Goal: Task Accomplishment & Management: Manage account settings

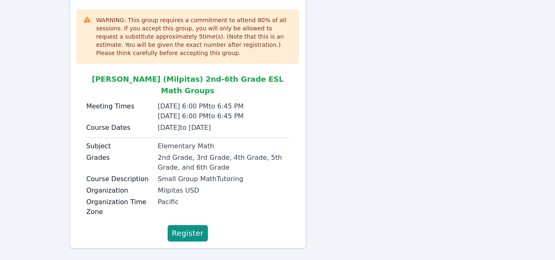
scroll to position [92, 0]
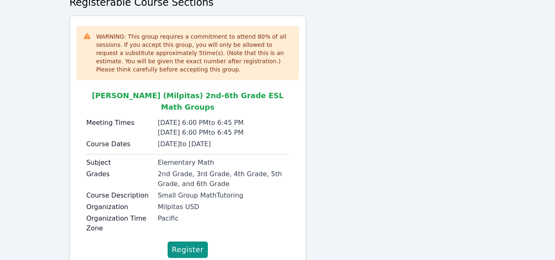
scroll to position [93, 0]
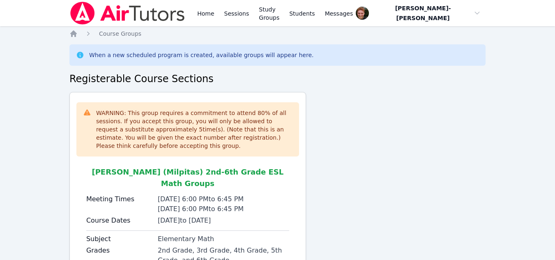
scroll to position [93, 0]
click at [225, 15] on link "Sessions" at bounding box center [237, 13] width 28 height 26
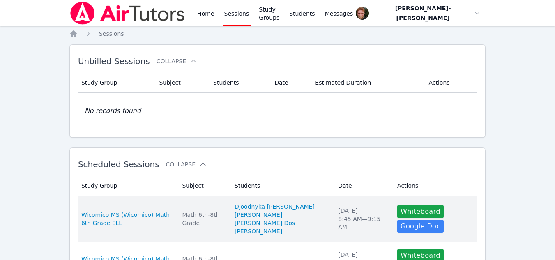
click at [344, 208] on td "Date Wed Sep 24 8:45 AM — 9:15 AM" at bounding box center [362, 219] width 59 height 46
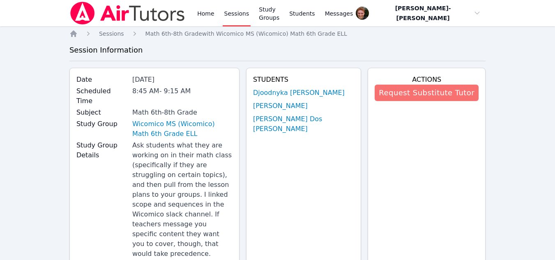
click at [401, 95] on button "Request Substitute Tutor" at bounding box center [426, 93] width 104 height 16
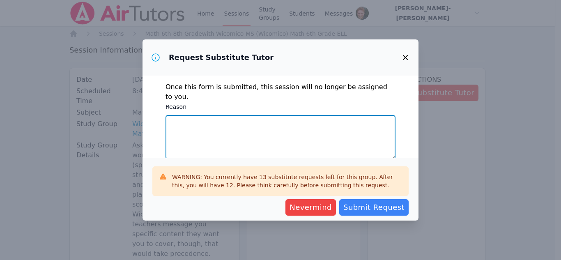
click at [281, 126] on textarea "Reason" at bounding box center [280, 137] width 230 height 44
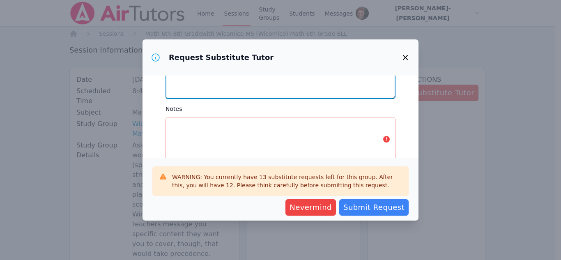
scroll to position [61, 0]
type textarea "My mother is in the hospital and internet access has been unstable."
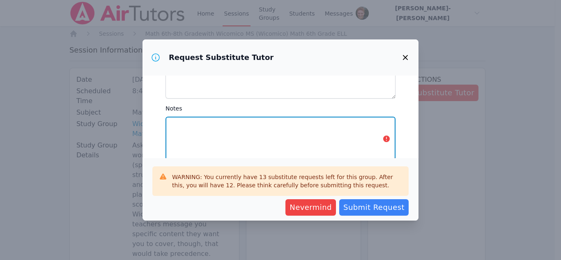
click at [281, 126] on textarea "Notes" at bounding box center [280, 139] width 230 height 44
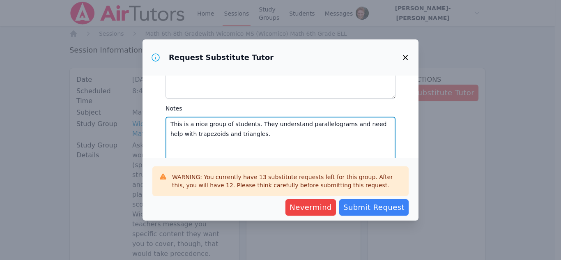
click at [236, 128] on textarea "This is a nice group of students. They understand parallelograms and need help …" at bounding box center [280, 139] width 230 height 44
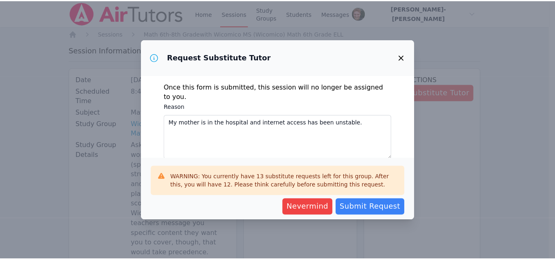
scroll to position [73, 0]
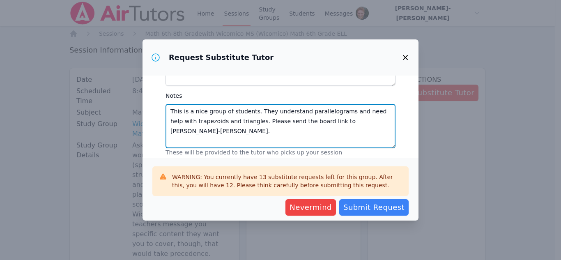
click at [371, 114] on textarea "This is a nice group of students. They understand parallelograms and need help …" at bounding box center [280, 126] width 230 height 44
type textarea "This is a nice group of students. They understand parallelograms and need help …"
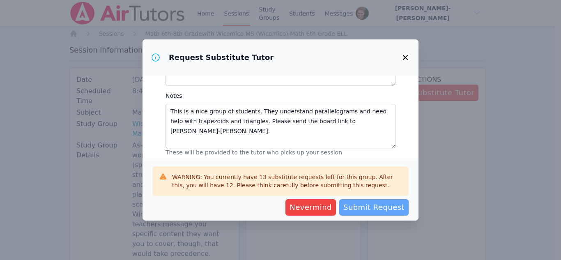
click at [372, 207] on span "Submit Request" at bounding box center [373, 207] width 61 height 11
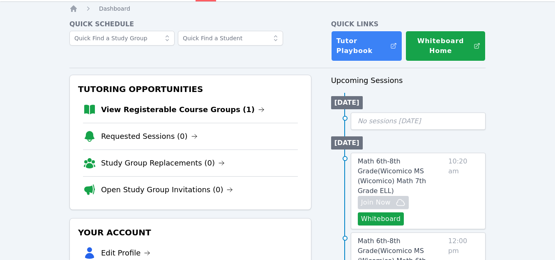
scroll to position [26, 0]
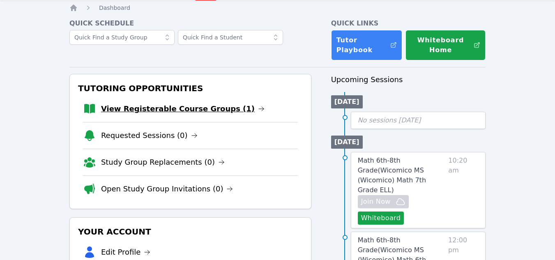
click at [209, 109] on link "View Registerable Course Groups (1)" at bounding box center [182, 108] width 163 height 11
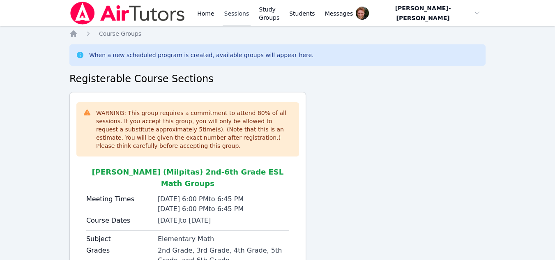
click at [234, 17] on link "Sessions" at bounding box center [237, 13] width 28 height 26
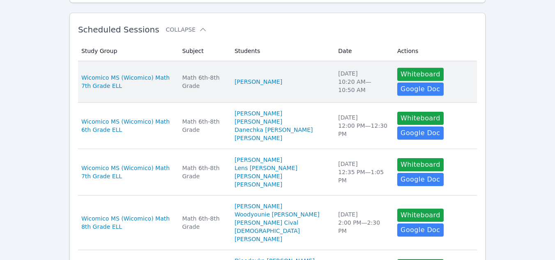
scroll to position [134, 0]
click at [294, 88] on td "Students Xiyue Li" at bounding box center [281, 82] width 103 height 41
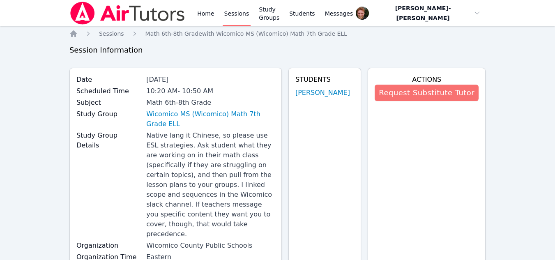
click at [406, 91] on button "Request Substitute Tutor" at bounding box center [426, 93] width 104 height 16
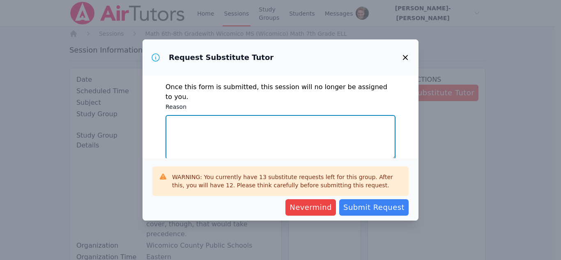
click at [246, 125] on textarea "Reason" at bounding box center [280, 137] width 230 height 44
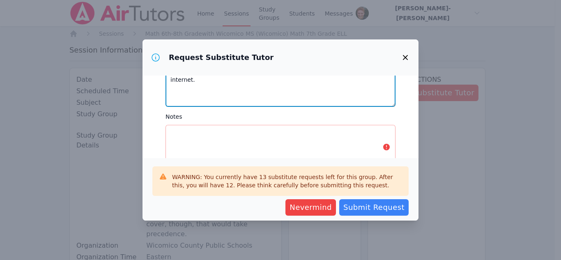
scroll to position [53, 0]
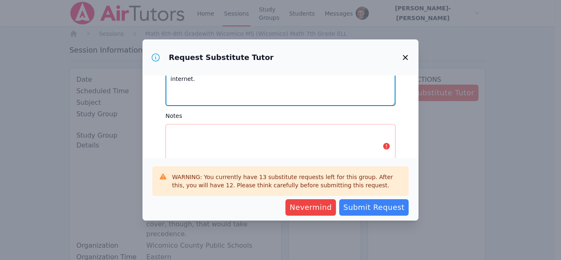
type textarea "My mother is in the hospital and I am having trouble with finding reliable inte…"
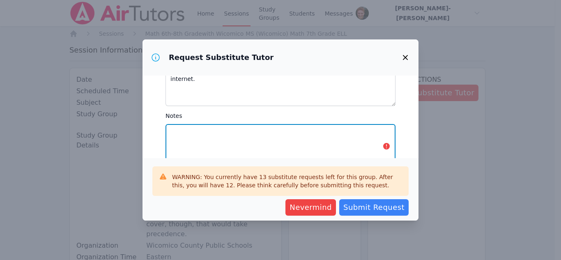
click at [250, 131] on textarea "Notes" at bounding box center [280, 146] width 230 height 44
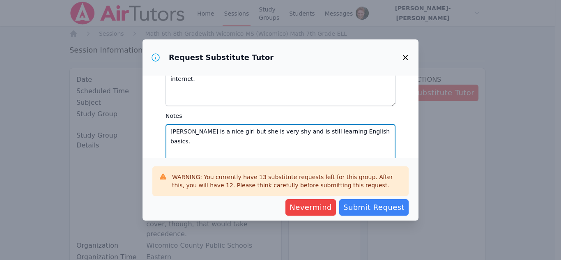
click at [363, 127] on textarea "Xiyue Li is a nice girl but she is very shy and is still learning English basic…" at bounding box center [280, 146] width 230 height 44
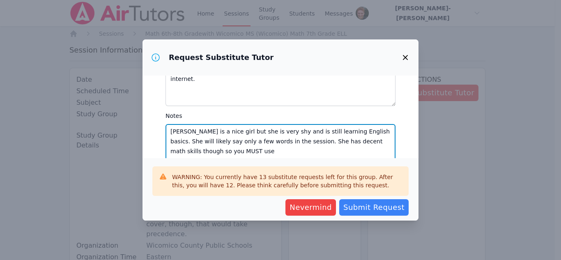
click at [170, 124] on textarea "Xiyue Li is a nice girl but she is very shy and is still learning English basic…" at bounding box center [280, 146] width 230 height 44
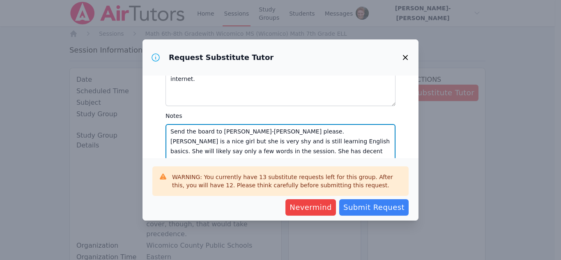
click at [203, 151] on textarea "Send the board to Vincent Astray-Caneda please. Xiyue Li is a nice girl but she…" at bounding box center [280, 146] width 230 height 44
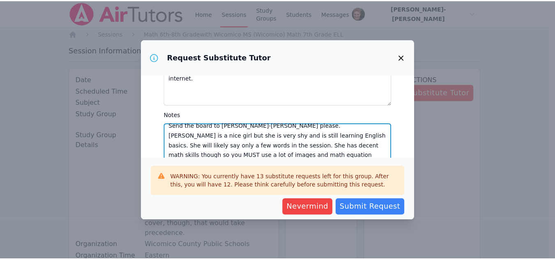
scroll to position [0, 0]
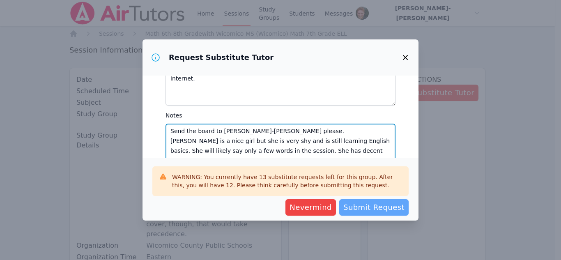
type textarea "Send the board to Vincent Astray-Caneda please. Xiyue Li is a nice girl but she…"
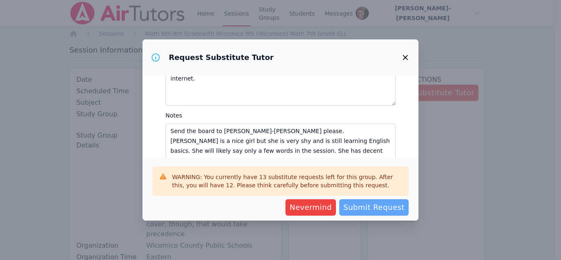
click at [377, 208] on span "Submit Request" at bounding box center [373, 207] width 61 height 11
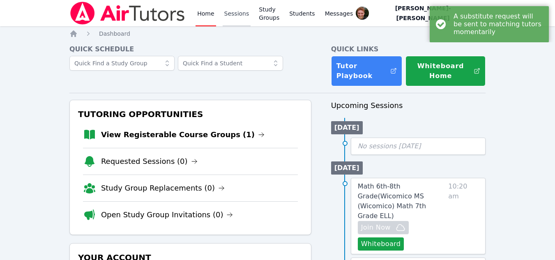
click at [228, 21] on link "Sessions" at bounding box center [237, 13] width 28 height 26
